Goal: Task Accomplishment & Management: Manage account settings

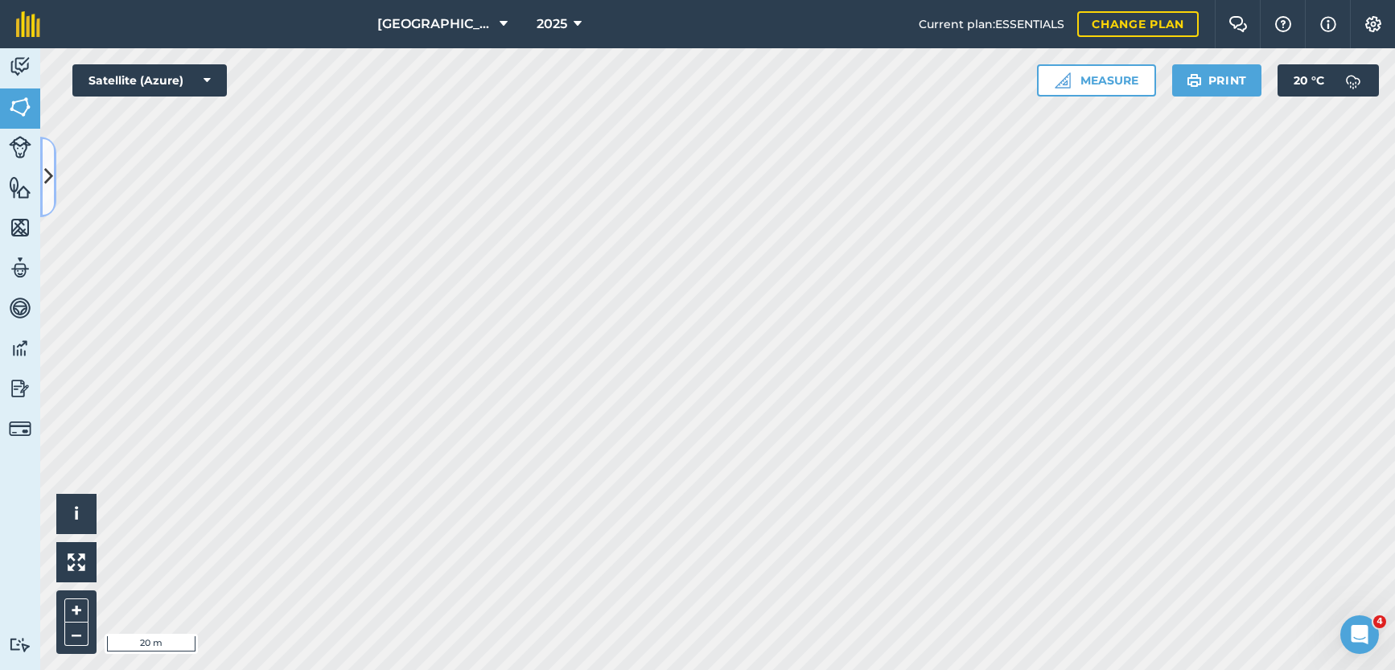
click at [47, 182] on icon at bounding box center [48, 177] width 9 height 28
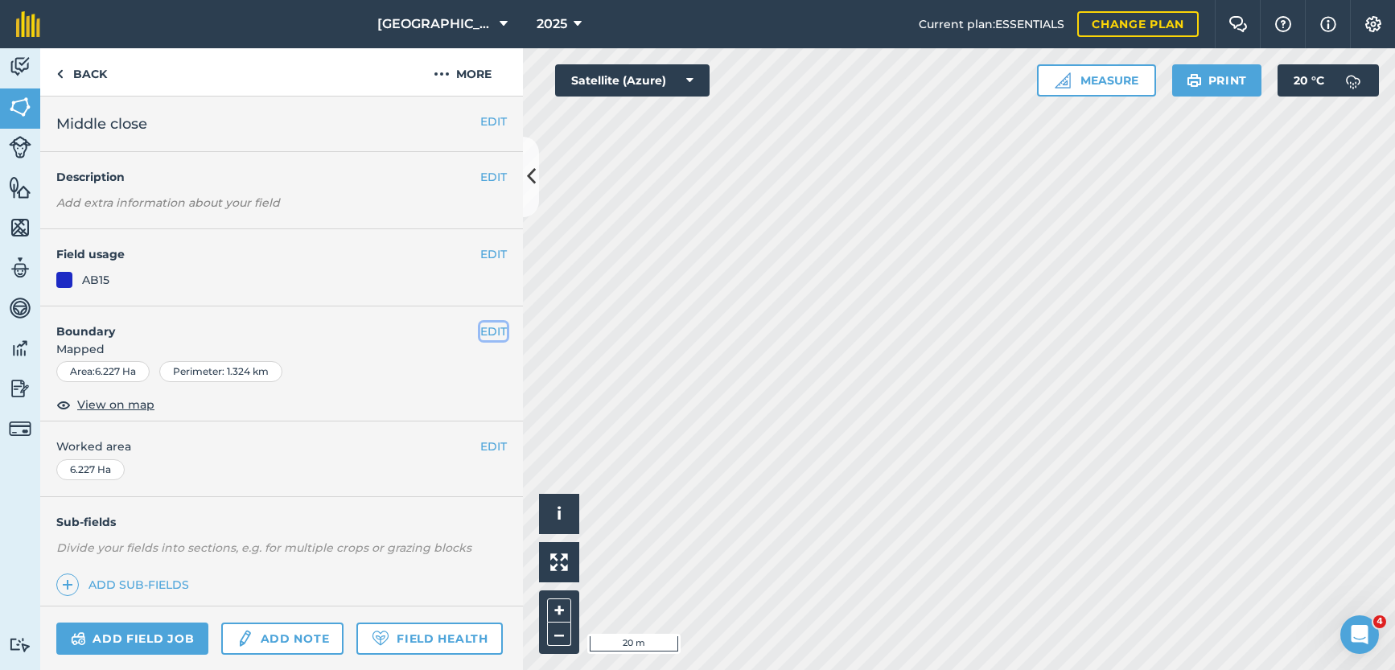
click at [480, 331] on button "EDIT" at bounding box center [493, 332] width 27 height 18
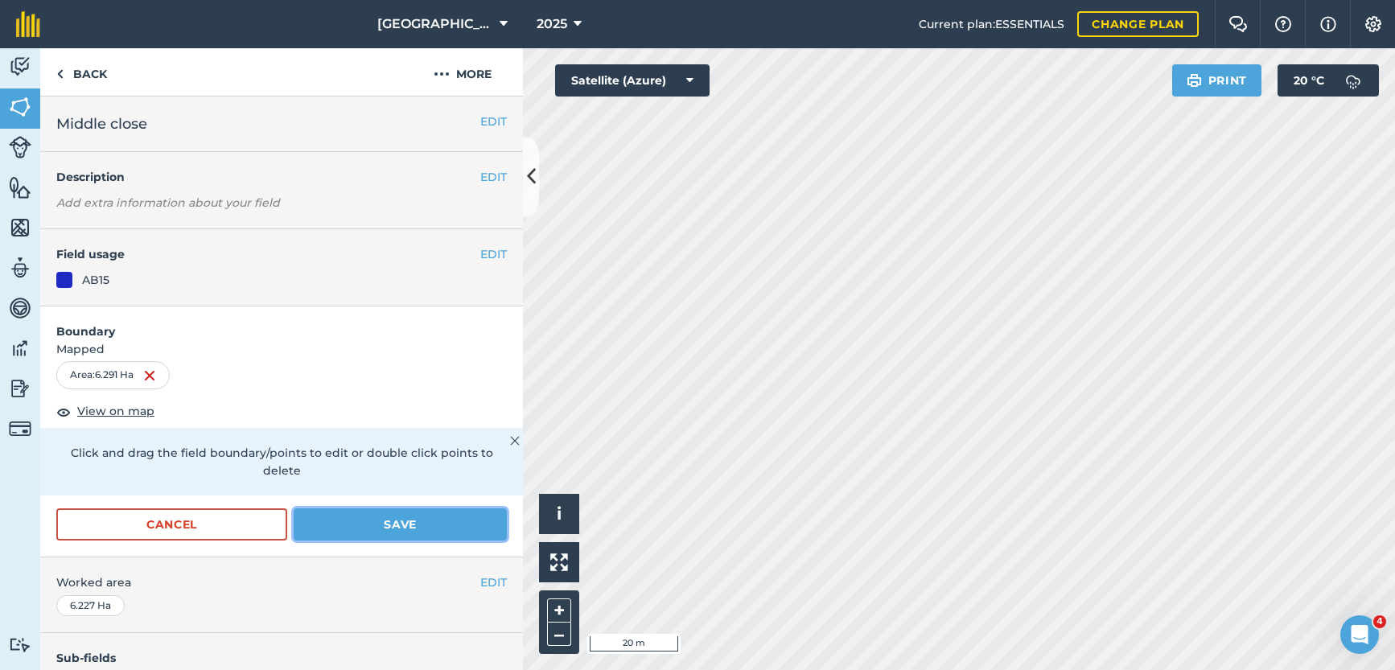
click at [354, 517] on button "Save" at bounding box center [400, 524] width 213 height 32
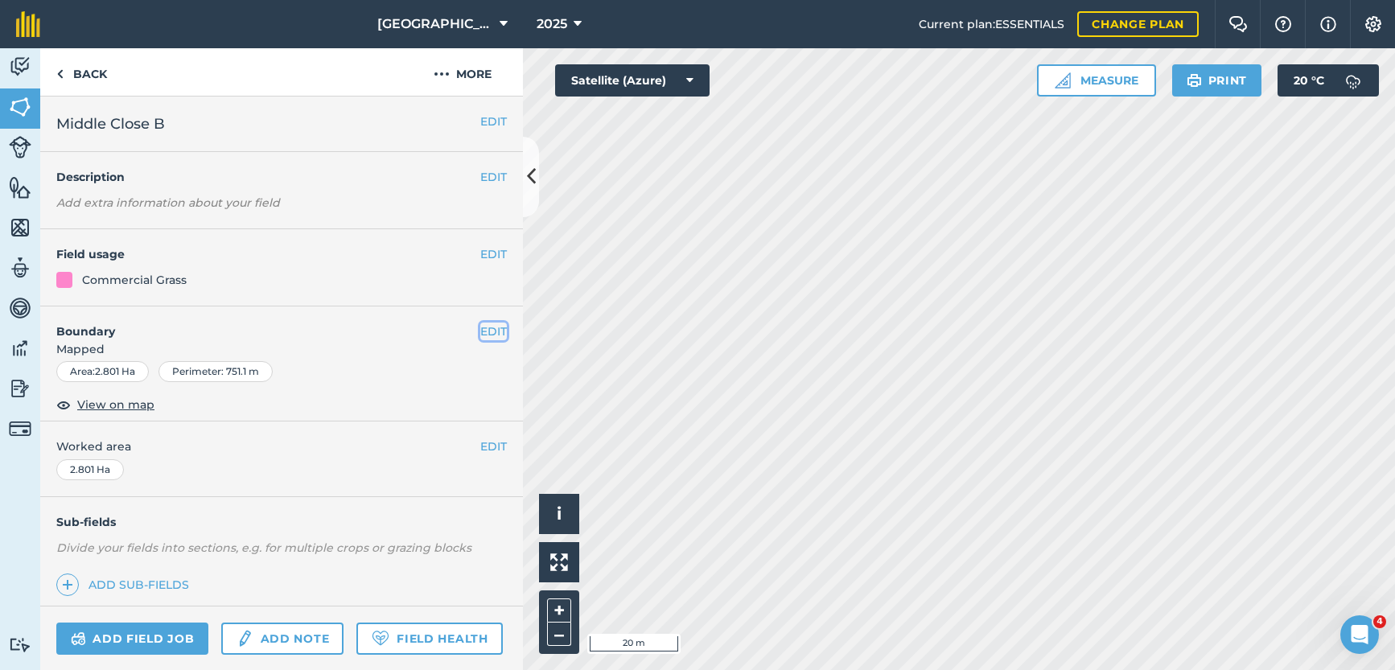
click at [480, 331] on button "EDIT" at bounding box center [493, 332] width 27 height 18
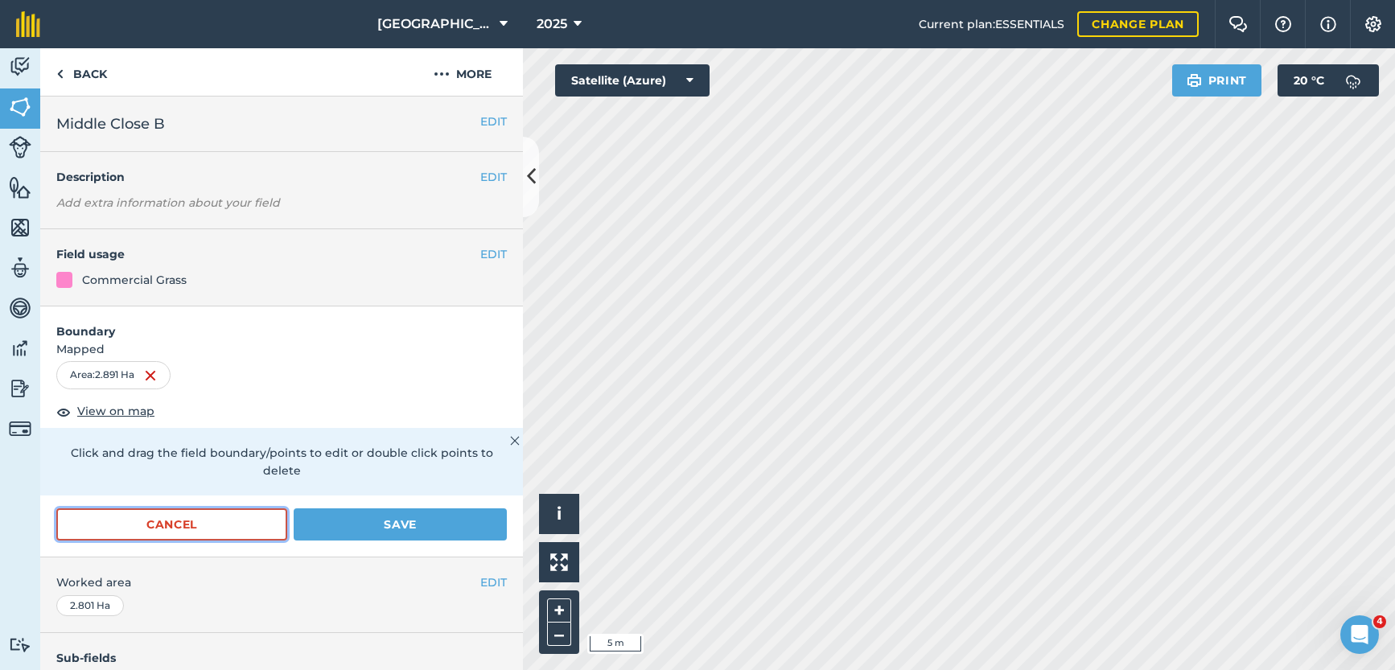
click at [247, 526] on button "Cancel" at bounding box center [171, 524] width 231 height 32
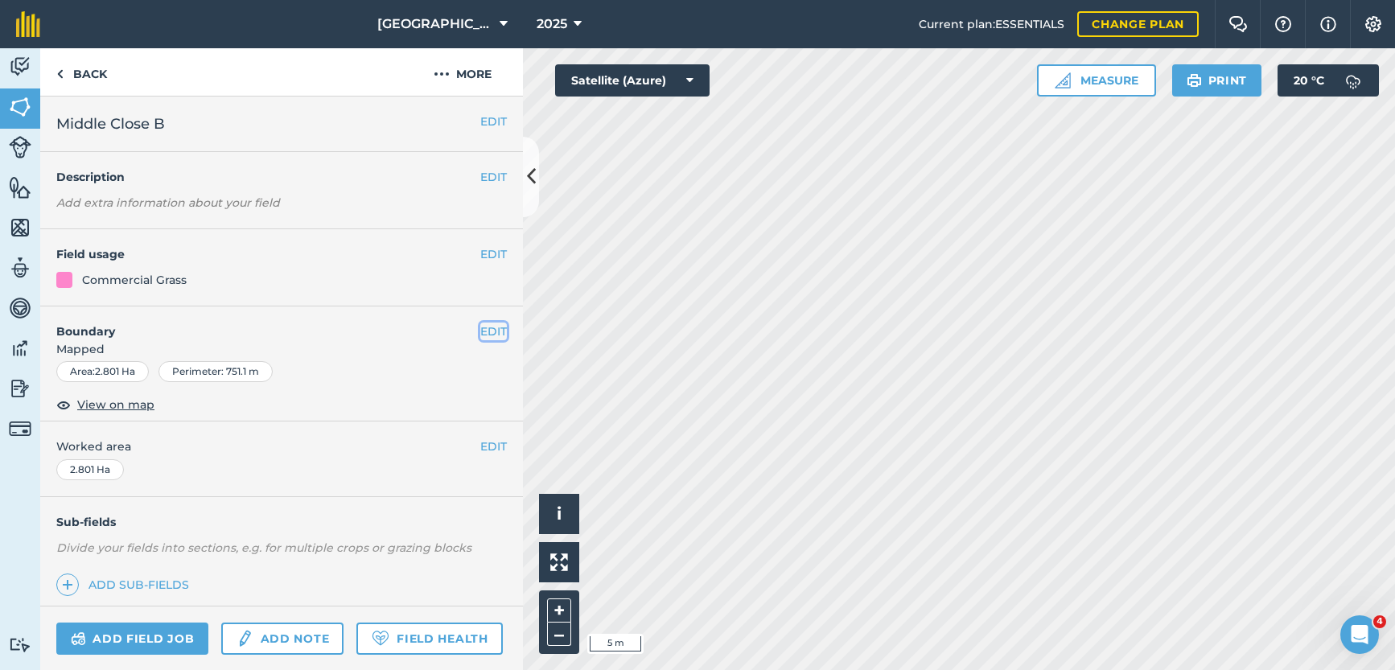
click at [486, 331] on button "EDIT" at bounding box center [493, 332] width 27 height 18
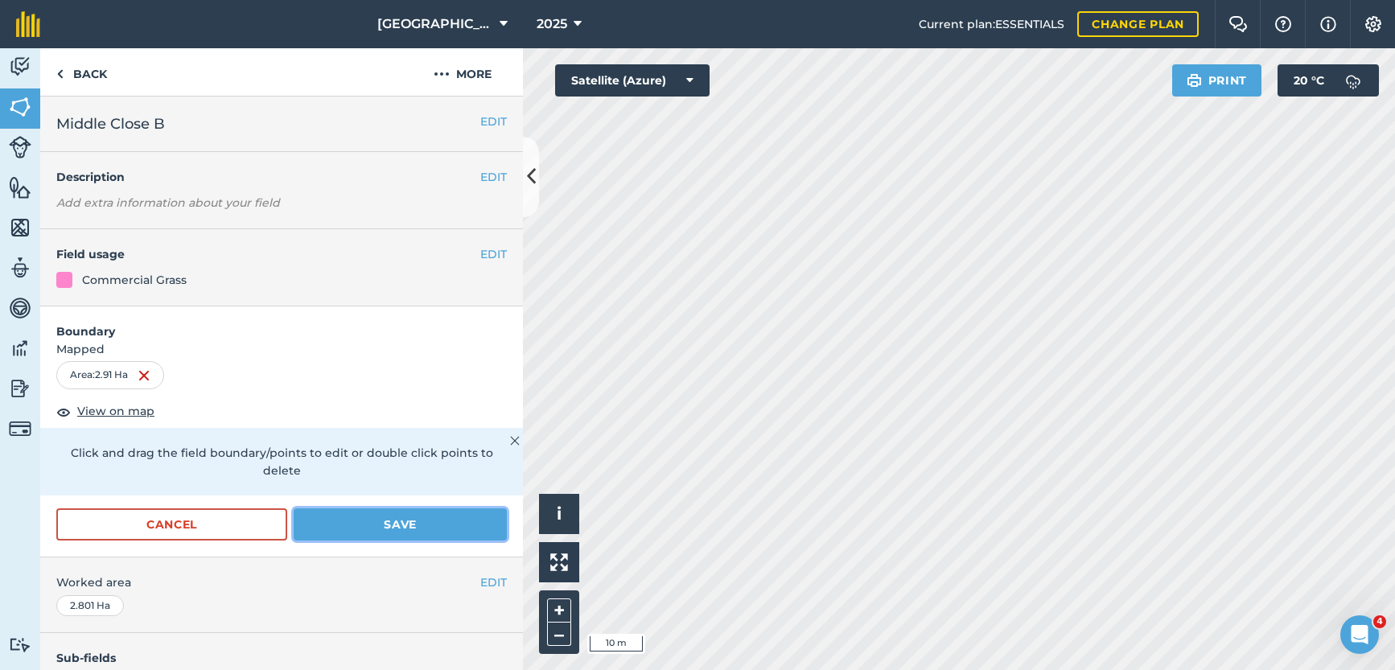
click at [371, 524] on button "Save" at bounding box center [400, 524] width 213 height 32
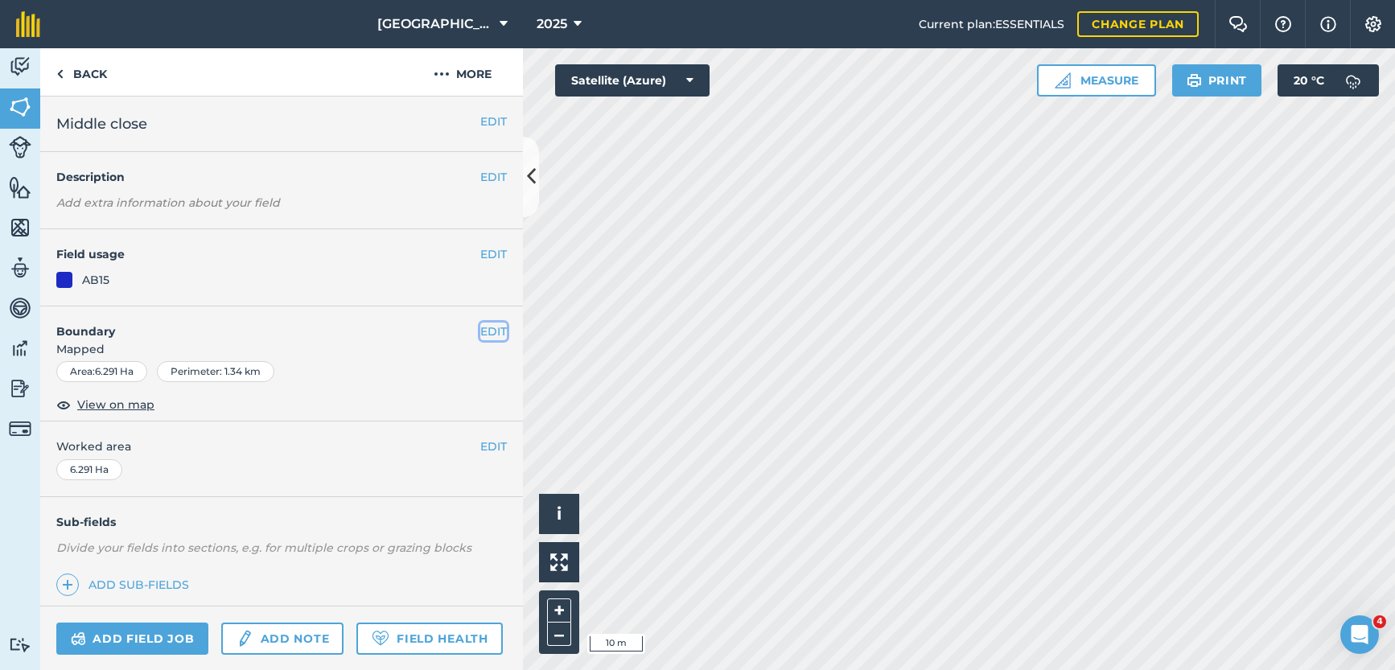
click at [486, 329] on button "EDIT" at bounding box center [493, 332] width 27 height 18
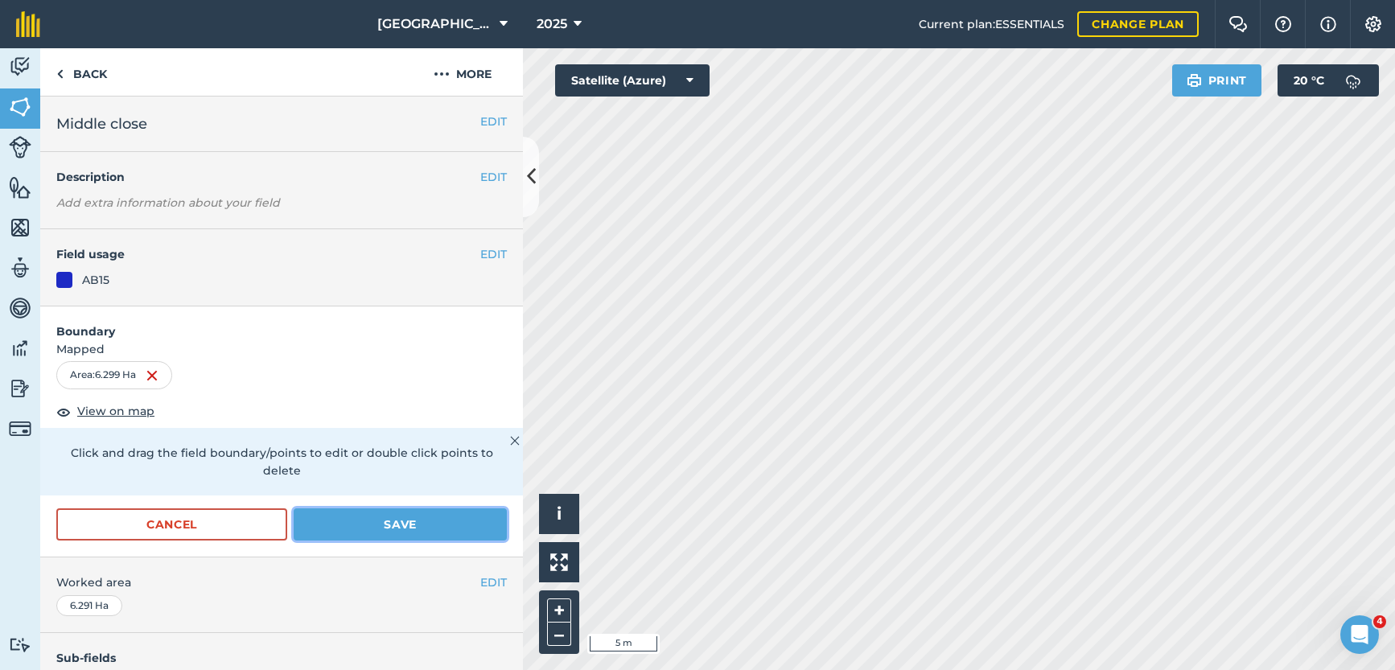
click at [365, 515] on button "Save" at bounding box center [400, 524] width 213 height 32
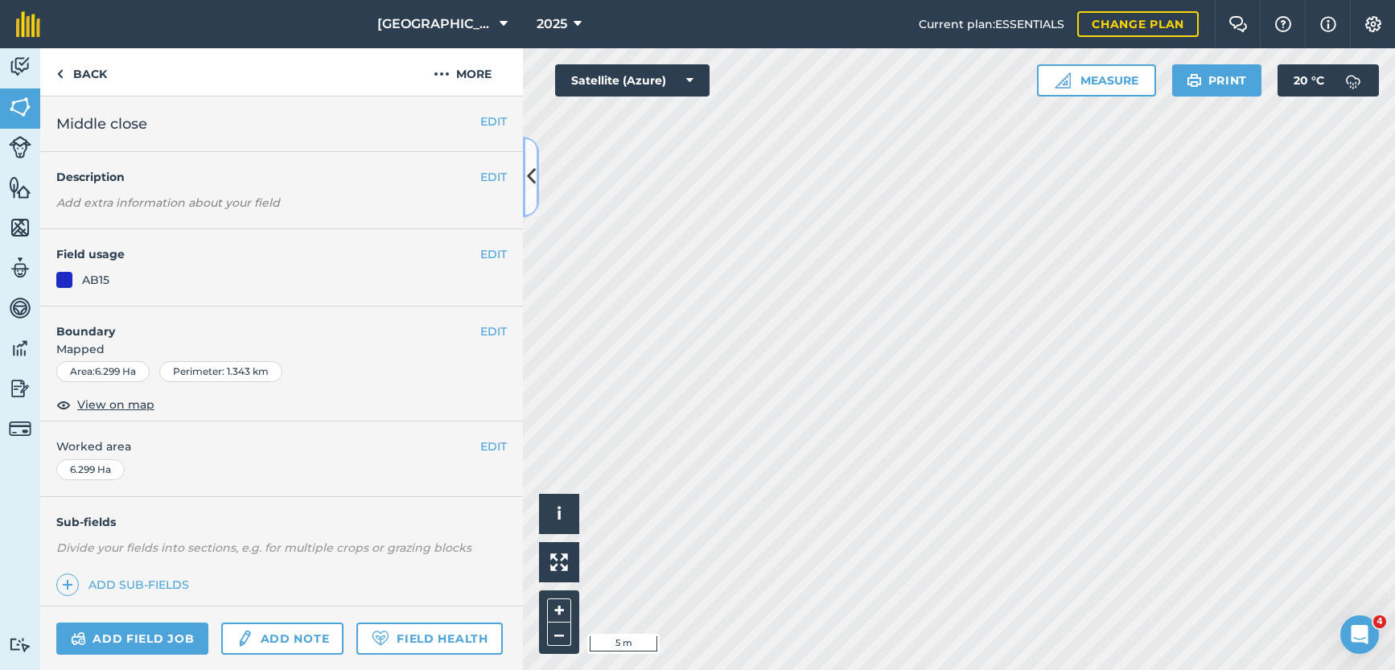
click at [531, 184] on icon at bounding box center [531, 177] width 9 height 28
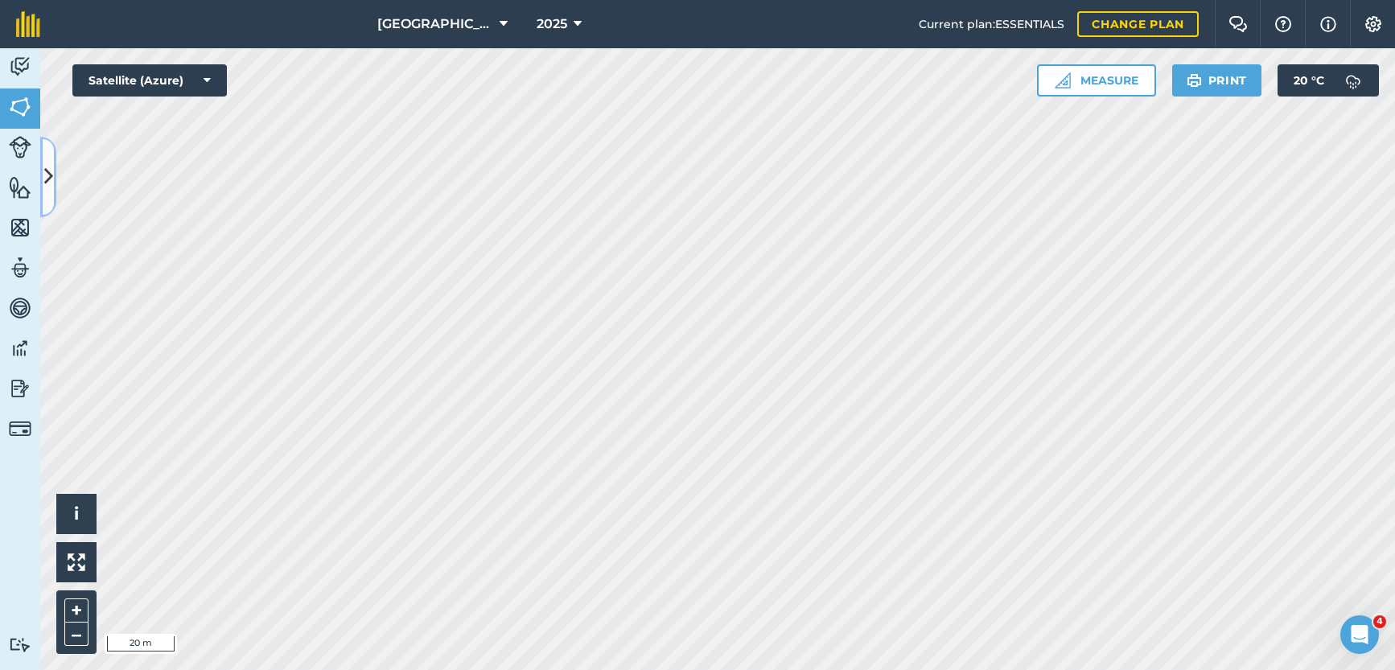
click at [46, 190] on icon at bounding box center [48, 177] width 9 height 28
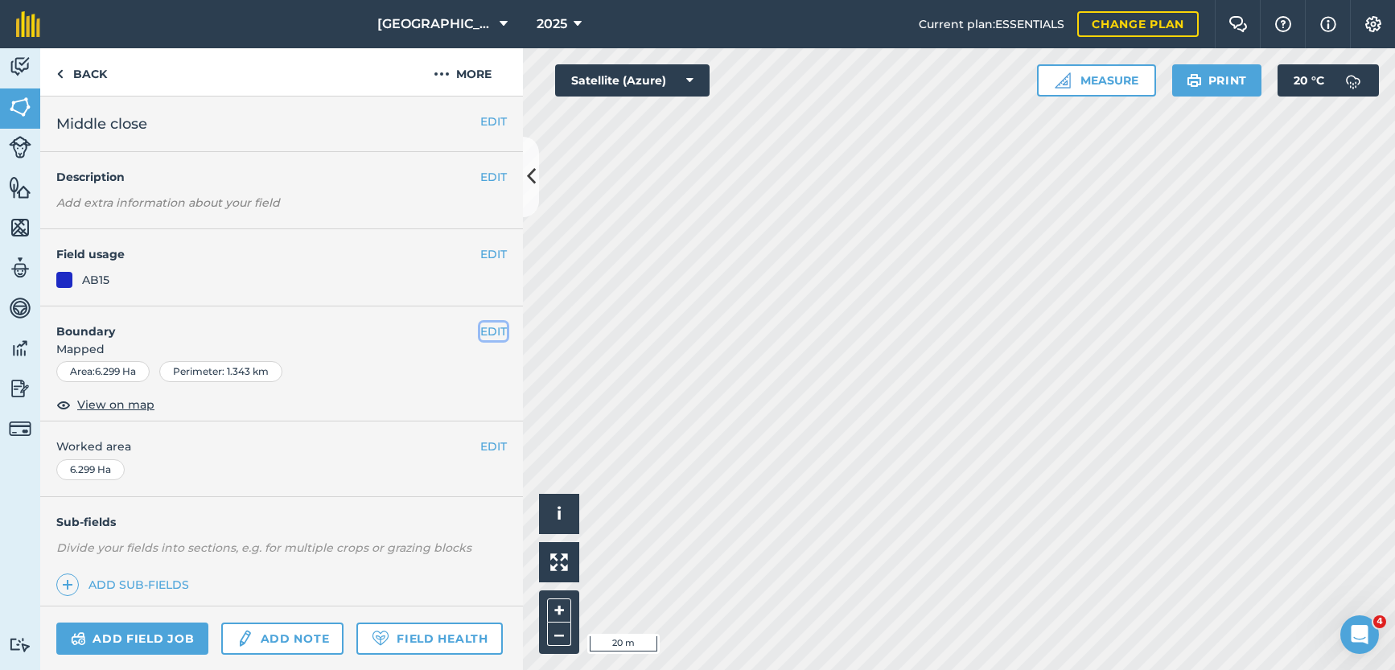
click at [480, 329] on button "EDIT" at bounding box center [493, 332] width 27 height 18
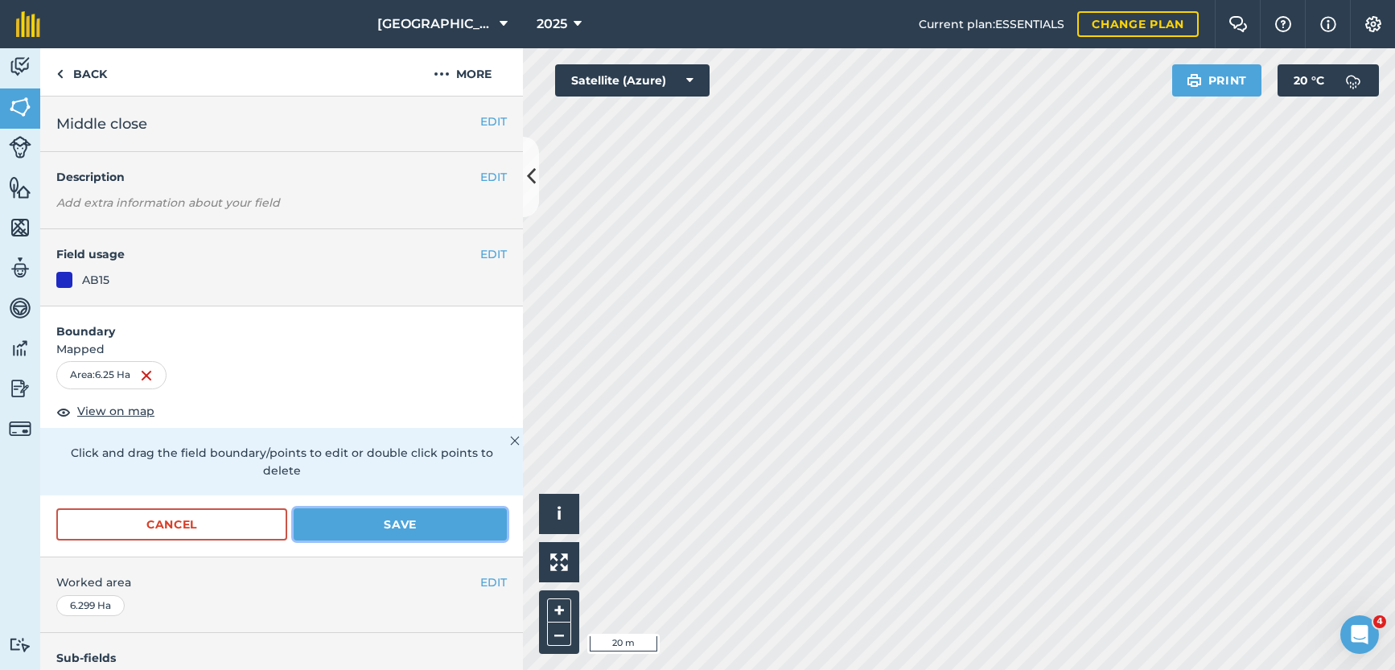
click at [387, 528] on button "Save" at bounding box center [400, 524] width 213 height 32
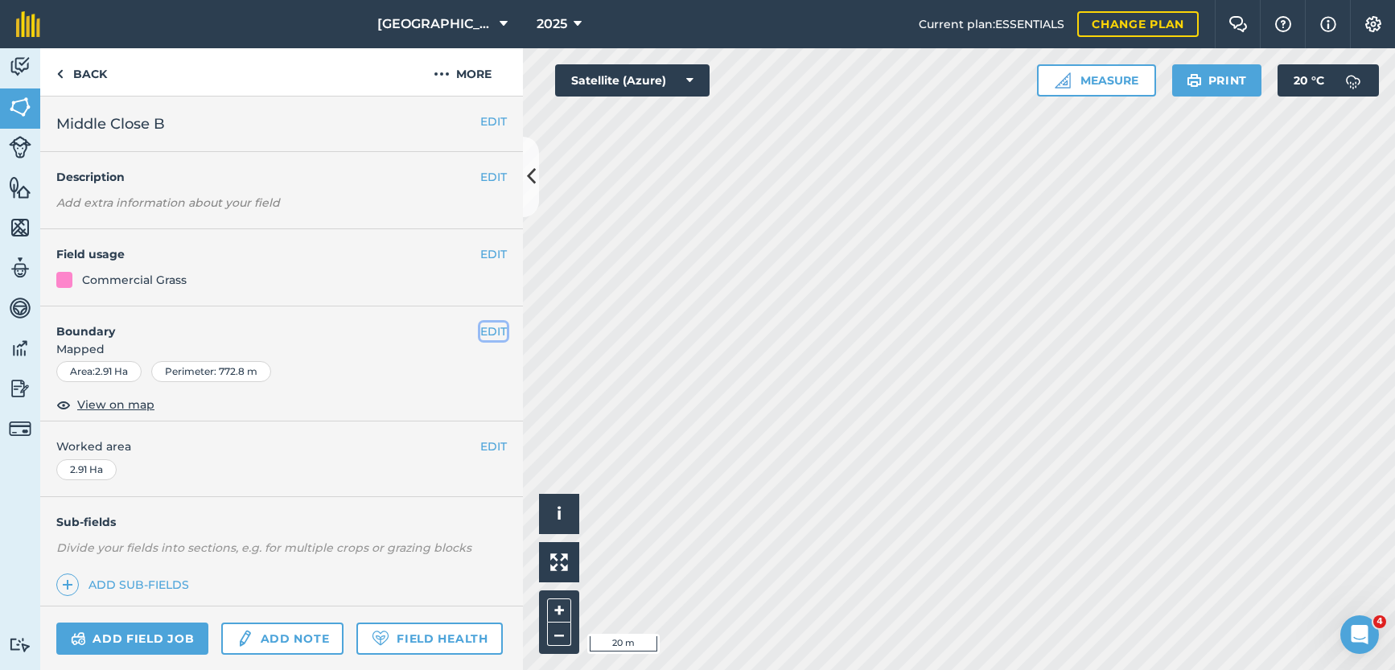
click at [480, 331] on button "EDIT" at bounding box center [493, 332] width 27 height 18
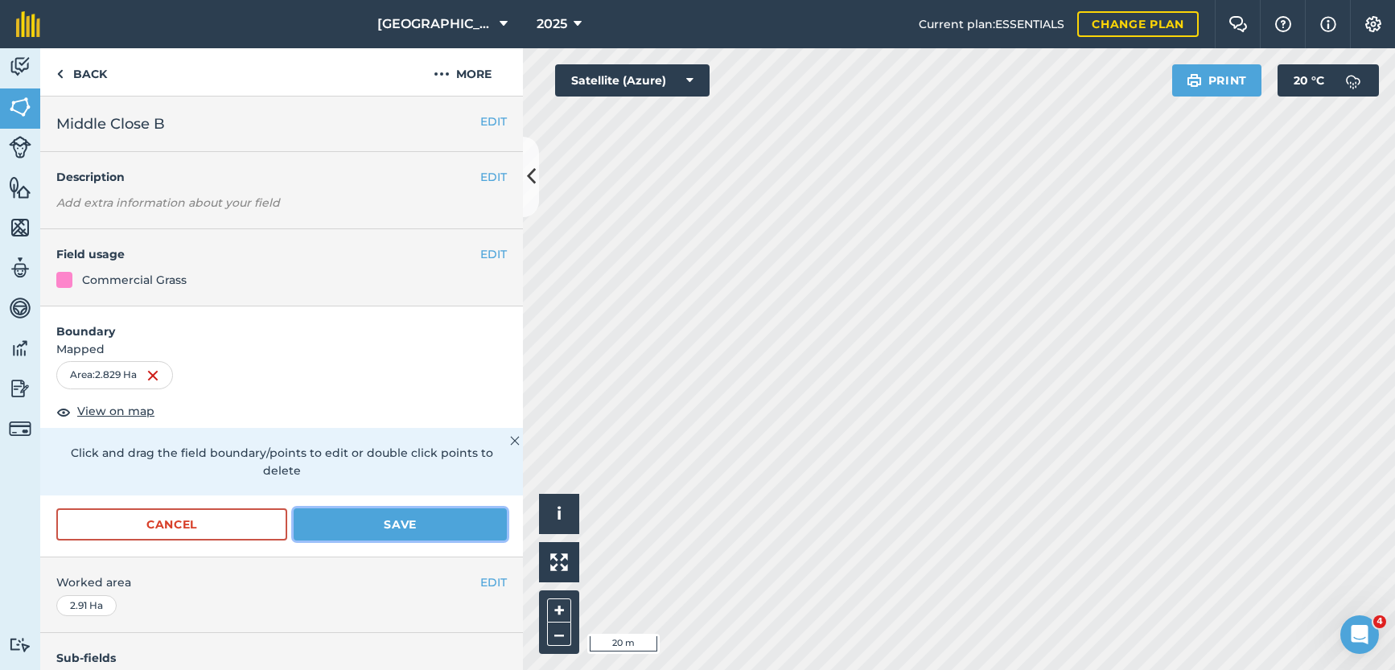
click at [339, 529] on button "Save" at bounding box center [400, 524] width 213 height 32
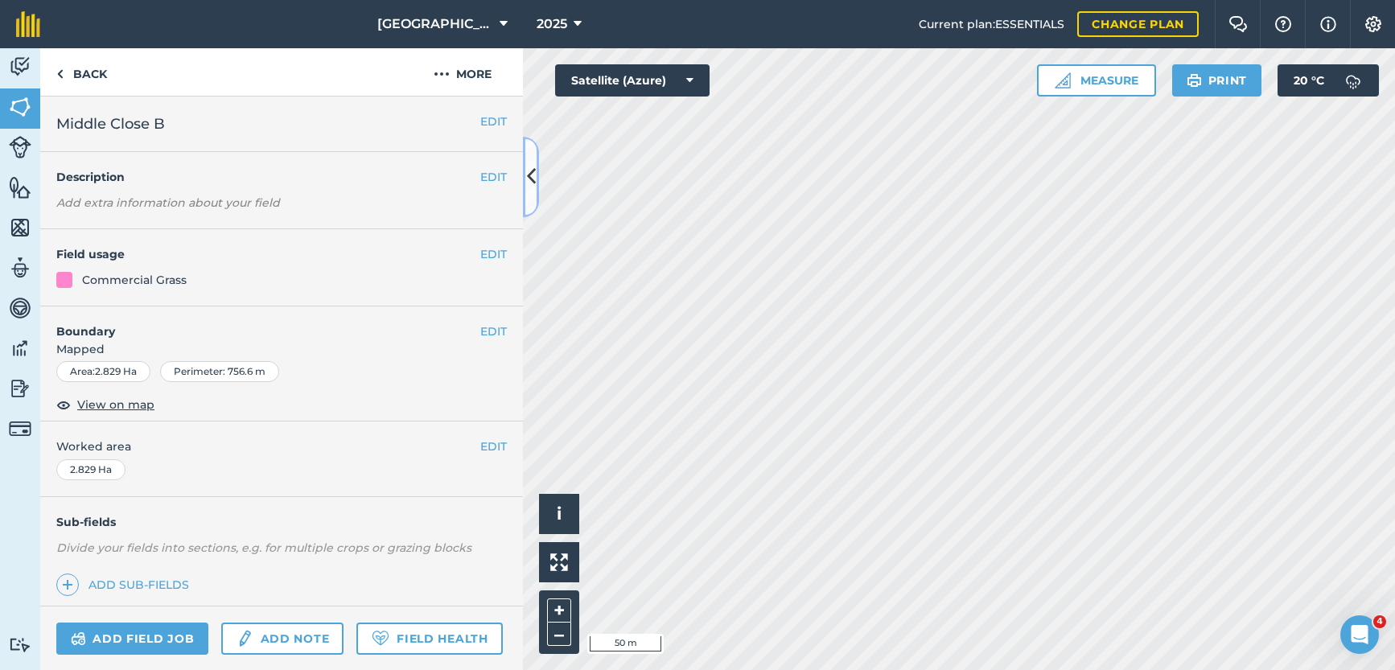
click at [529, 192] on button at bounding box center [531, 177] width 16 height 80
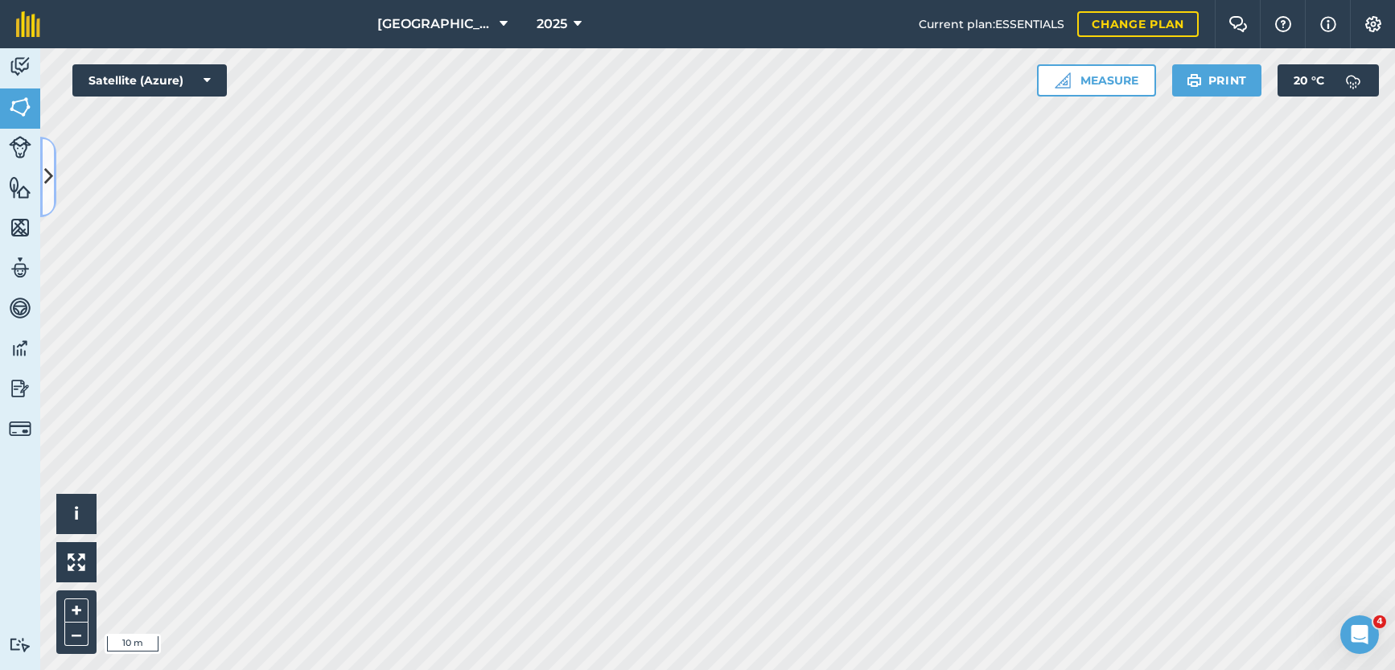
click at [47, 183] on icon at bounding box center [48, 177] width 9 height 28
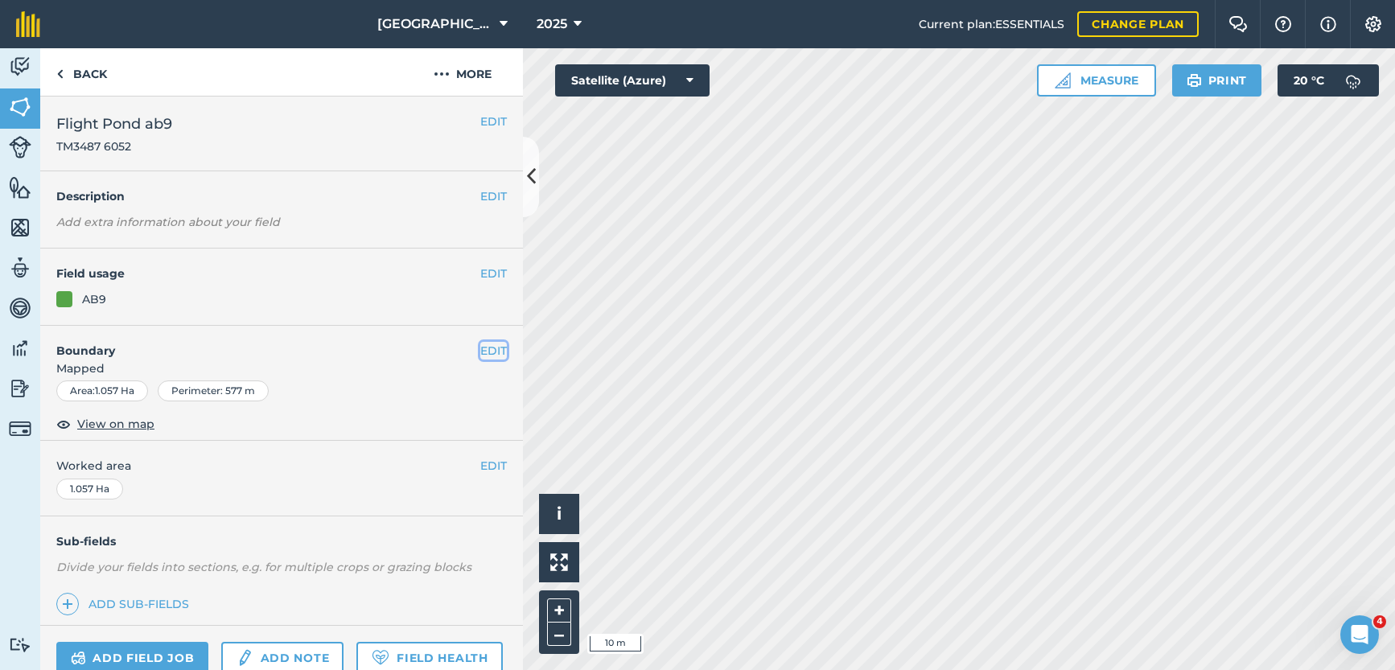
click at [480, 353] on button "EDIT" at bounding box center [493, 351] width 27 height 18
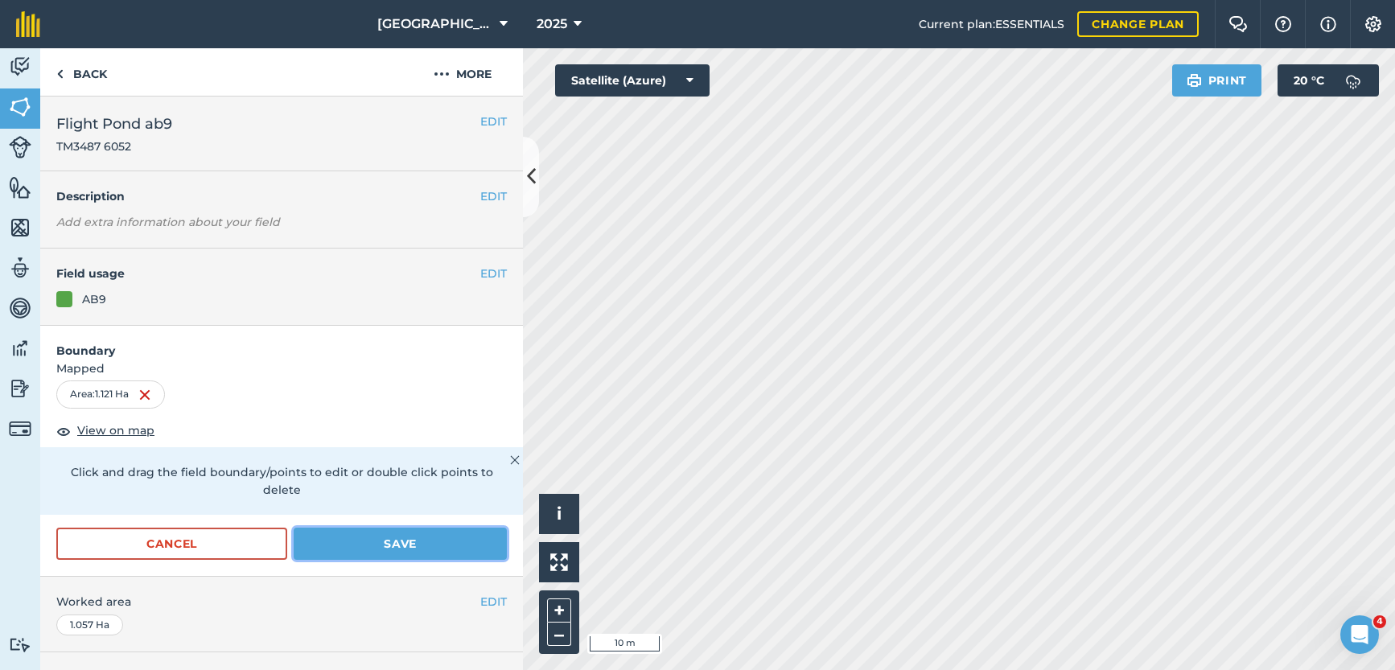
click at [325, 541] on button "Save" at bounding box center [400, 544] width 213 height 32
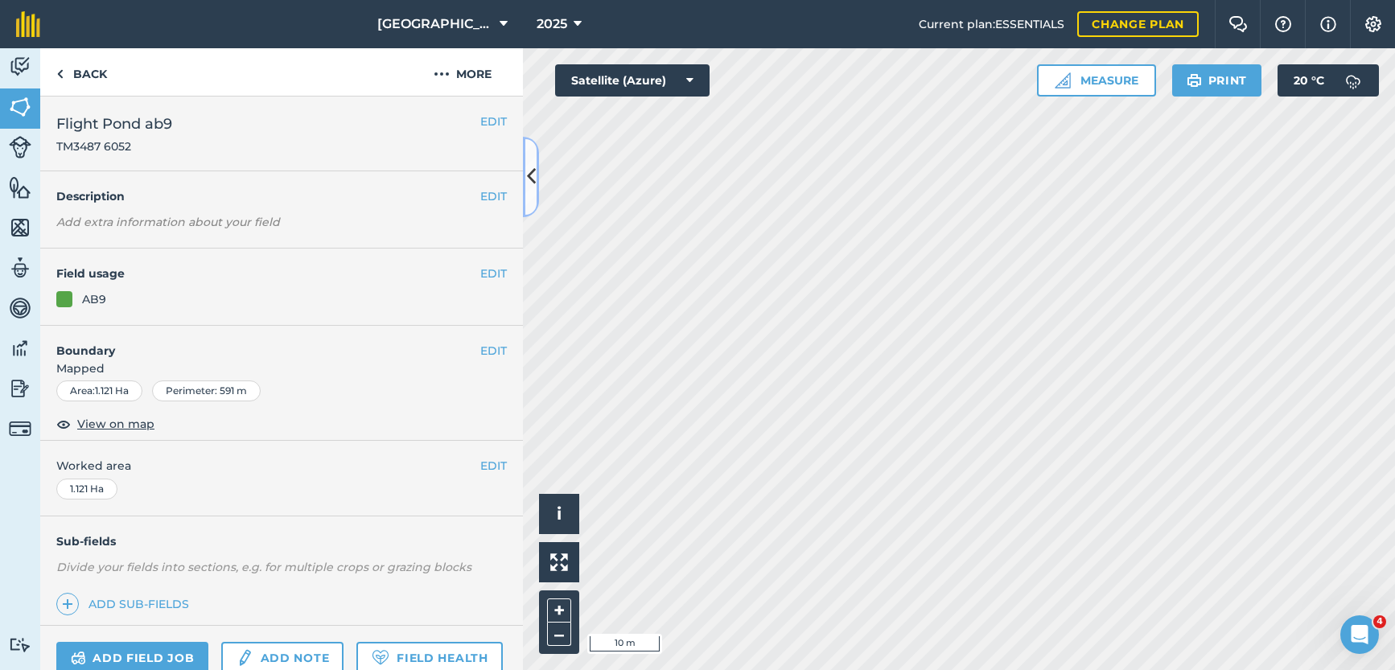
click at [532, 190] on icon at bounding box center [531, 177] width 9 height 28
